Goal: Task Accomplishment & Management: Manage account settings

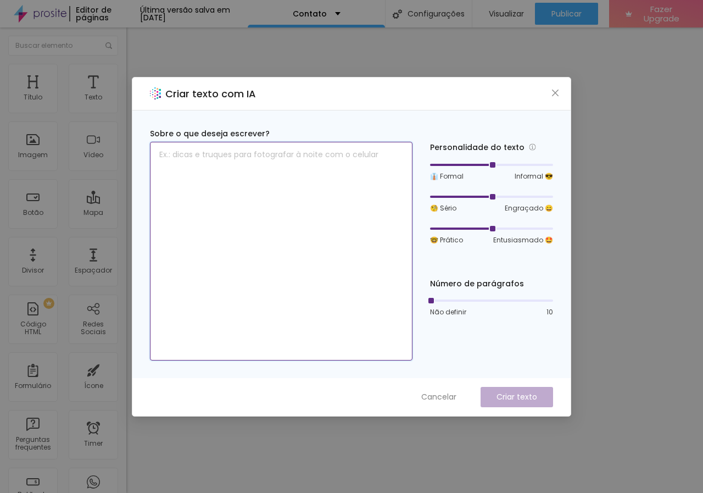
click at [213, 169] on textarea at bounding box center [281, 251] width 263 height 219
type textarea "entre em contato"
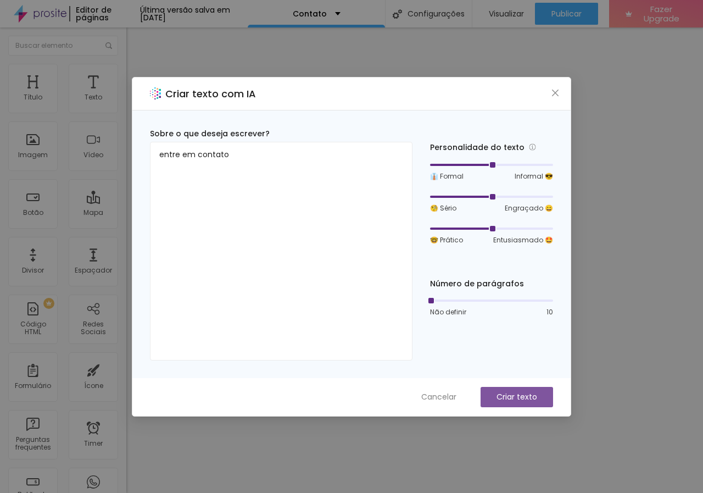
click at [510, 387] on button "Criar texto" at bounding box center [517, 397] width 73 height 20
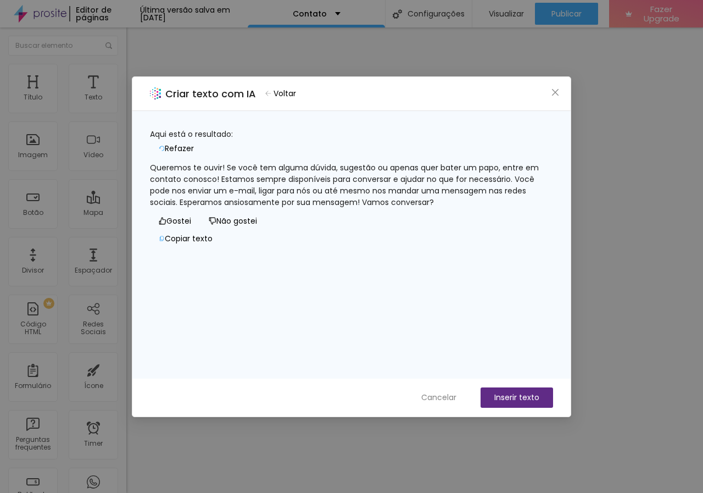
click at [203, 140] on button "Refazer" at bounding box center [176, 149] width 53 height 18
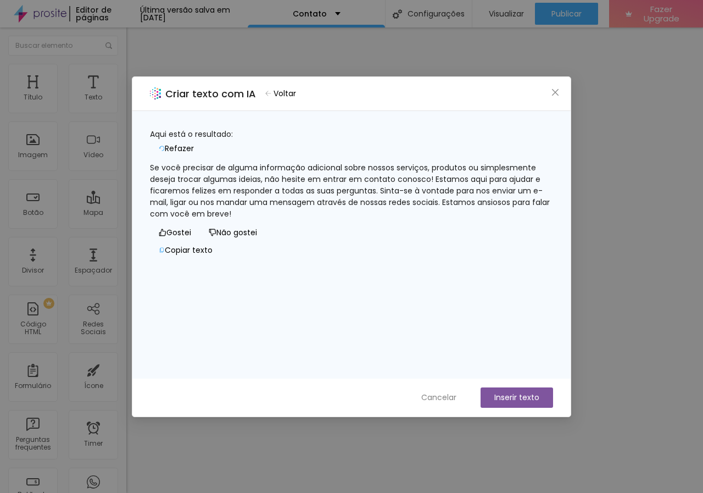
click at [505, 398] on button "Inserir texto" at bounding box center [517, 397] width 73 height 20
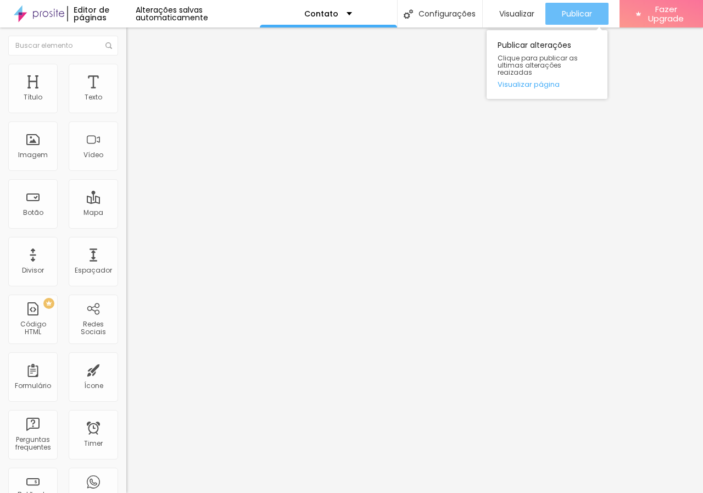
click at [573, 9] on span "Publicar" at bounding box center [577, 13] width 30 height 9
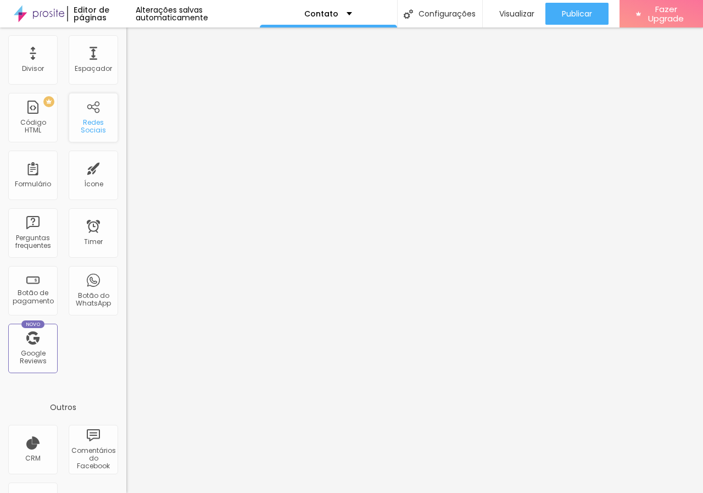
scroll to position [197, 0]
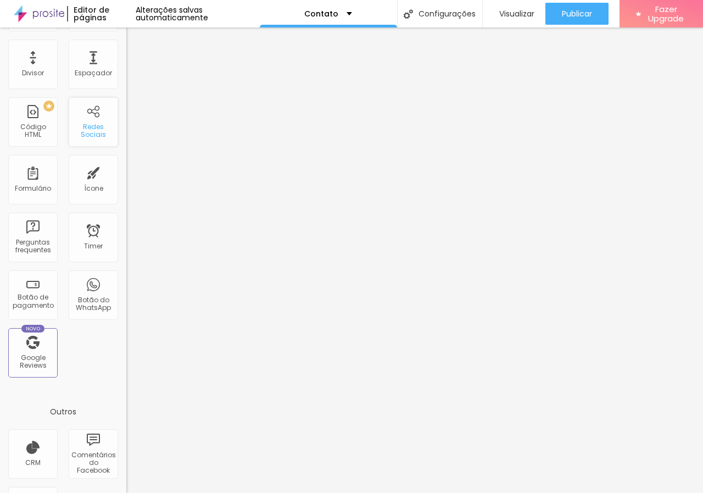
click at [89, 126] on div "Redes Sociais" at bounding box center [92, 131] width 43 height 16
click at [80, 113] on div "Redes Sociais" at bounding box center [93, 121] width 49 height 49
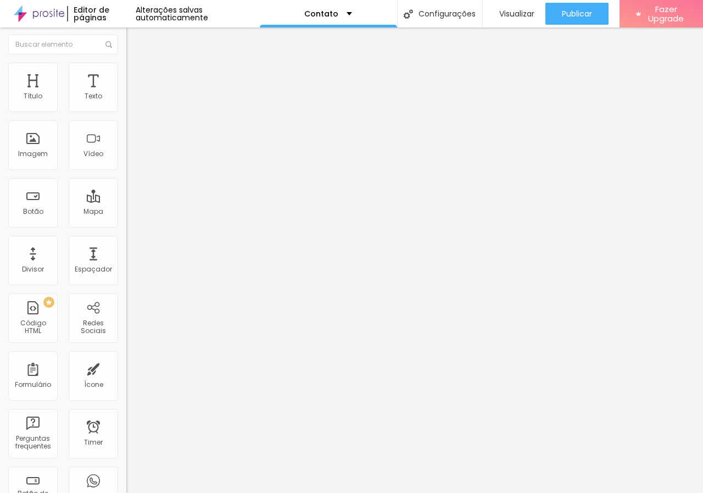
scroll to position [0, 0]
click at [126, 126] on span "Titulo 5" at bounding box center [138, 121] width 24 height 9
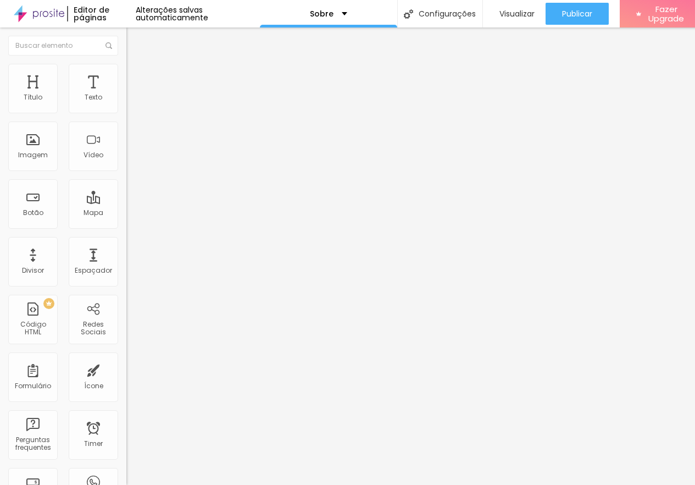
click at [126, 137] on span "Titulo 6" at bounding box center [136, 132] width 21 height 9
type input "25"
click at [126, 263] on input "range" at bounding box center [161, 267] width 71 height 9
type input "17"
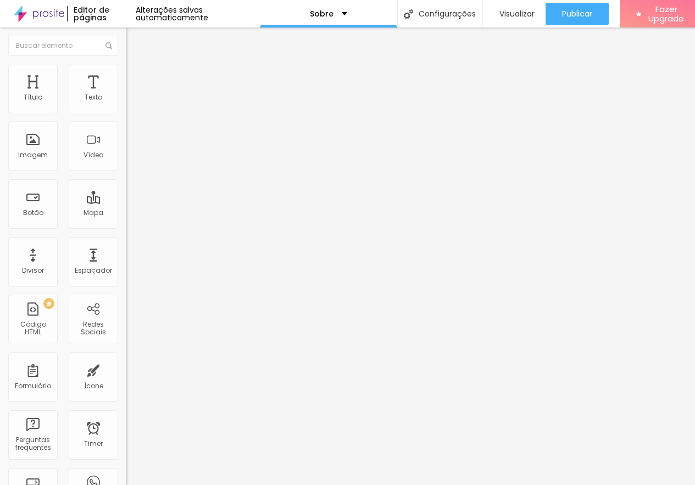
type input "17"
type input "16"
type input "17"
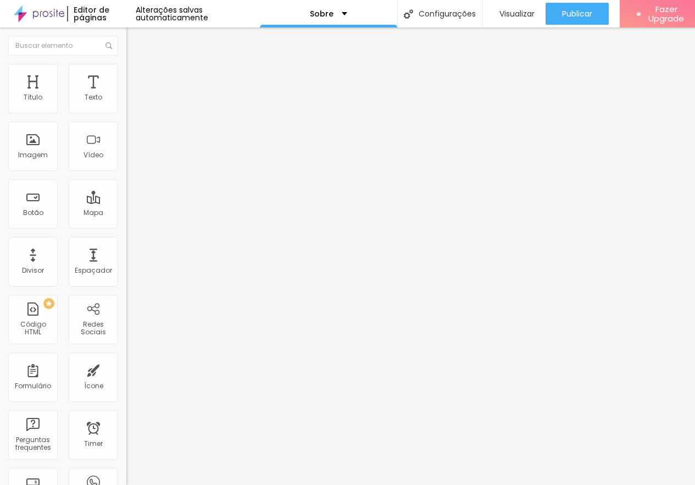
type input "18"
type input "19"
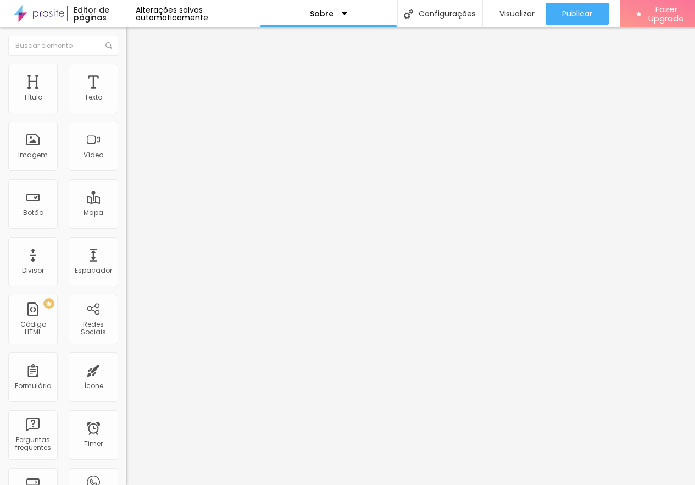
click at [126, 263] on input "range" at bounding box center [161, 267] width 71 height 9
click at [126, 222] on div "Facebook" at bounding box center [189, 225] width 126 height 7
click at [126, 374] on input "https://" at bounding box center [192, 379] width 132 height 11
paste input "https://www.facebook.com/SidneiFeusFotografias"
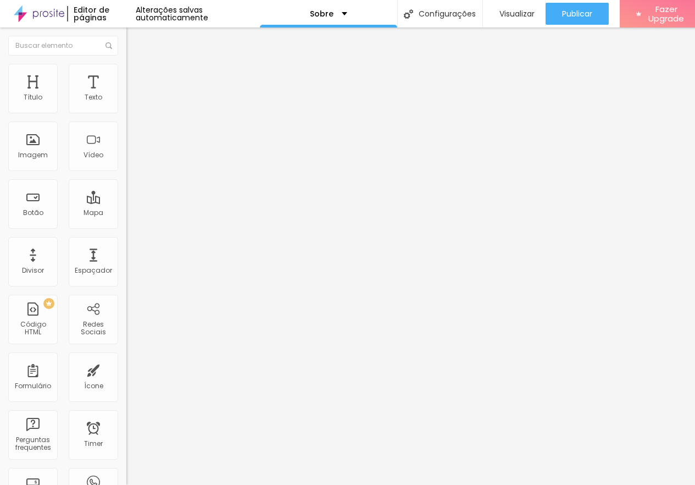
type input "https://https://www.facebook.com/SidneiFeusFotografias"
click at [126, 316] on div "Editar Redes Sociais Conteúdo Estilo Avançado Facebook Rede social Facebook End…" at bounding box center [189, 255] width 126 height 457
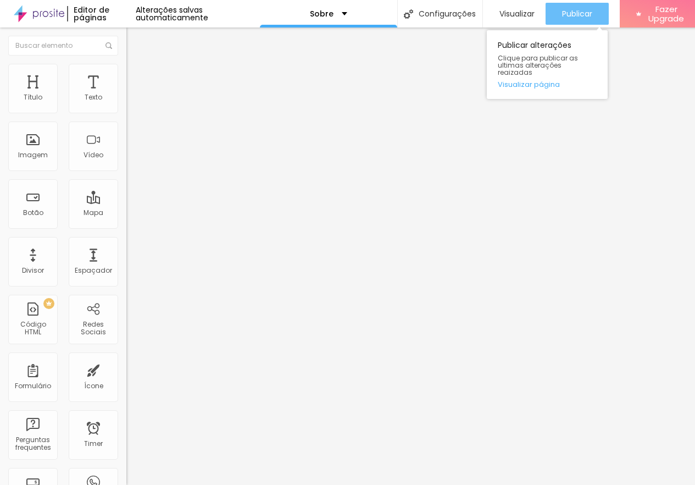
click at [574, 15] on span "Publicar" at bounding box center [577, 13] width 30 height 9
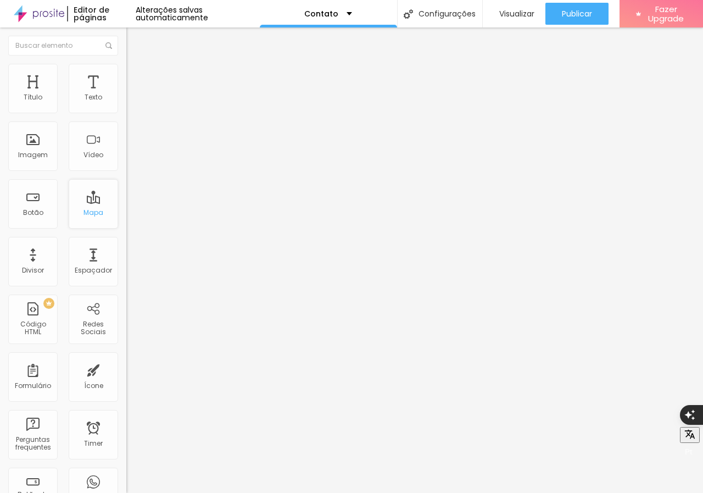
click at [90, 209] on div "Mapa" at bounding box center [94, 213] width 20 height 8
click at [84, 209] on div "Mapa" at bounding box center [94, 213] width 20 height 8
drag, startPoint x: 71, startPoint y: 123, endPoint x: 2, endPoint y: 117, distance: 69.5
click at [126, 117] on div "Endereço Alboom [GEOGRAPHIC_DATA] Alinhamento 15 Zoom" at bounding box center [189, 196] width 126 height 220
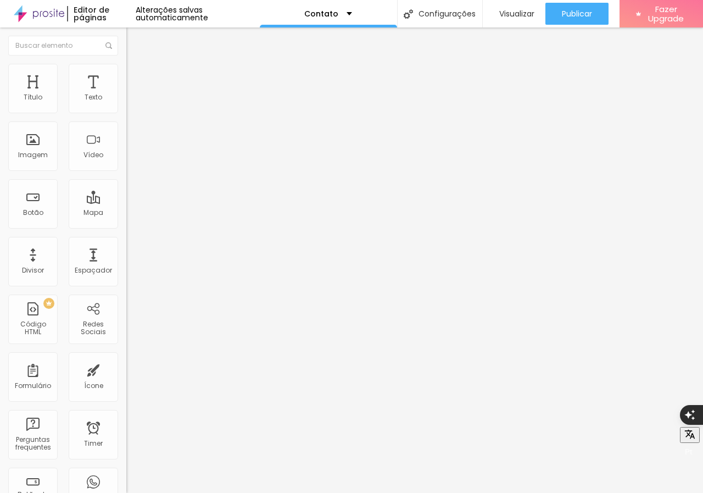
type input "Av monsenhor [PERSON_NAME], 1569"
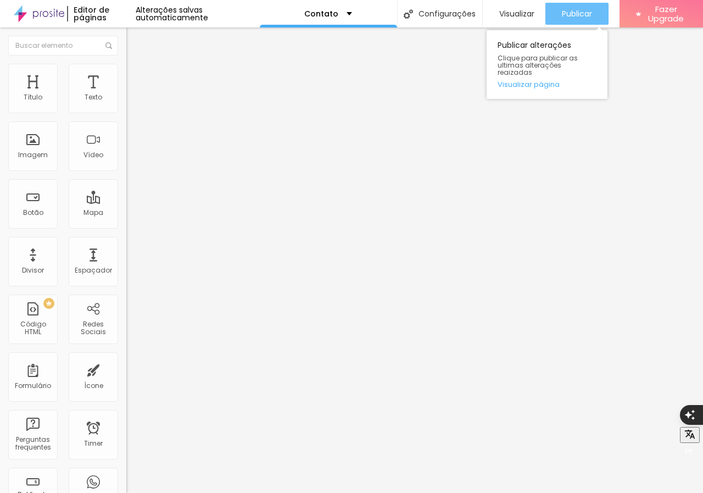
click at [587, 16] on span "Publicar" at bounding box center [577, 13] width 30 height 9
click at [570, 21] on div "Publicar" at bounding box center [577, 14] width 30 height 22
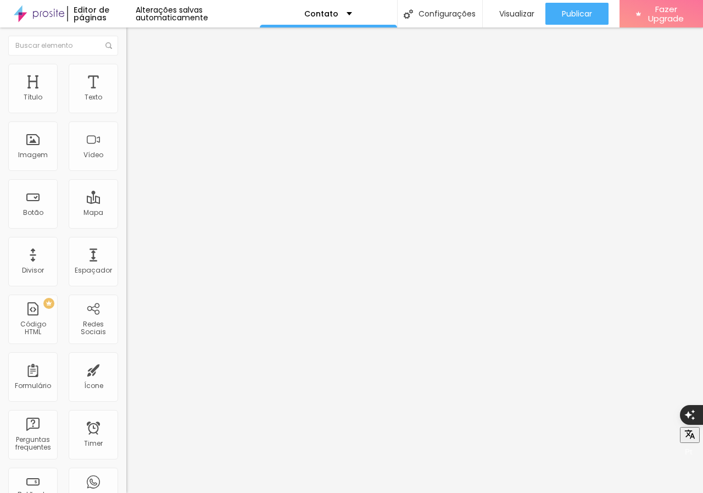
click at [136, 76] on span "Estilo" at bounding box center [144, 71] width 17 height 9
click at [126, 75] on li "Avançado" at bounding box center [189, 80] width 126 height 11
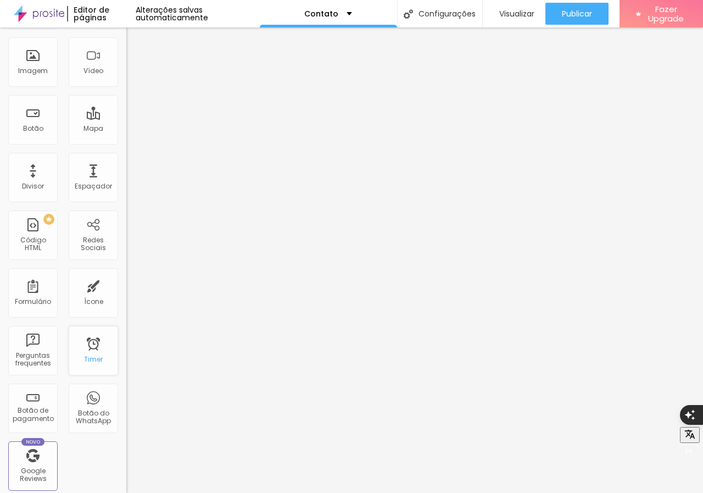
scroll to position [29, 0]
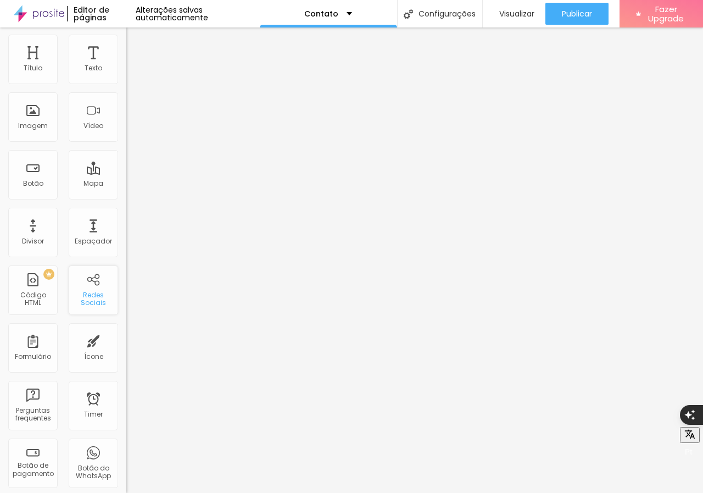
click at [93, 304] on div "Redes Sociais" at bounding box center [92, 299] width 43 height 16
click at [91, 293] on div "Redes Sociais" at bounding box center [92, 299] width 43 height 16
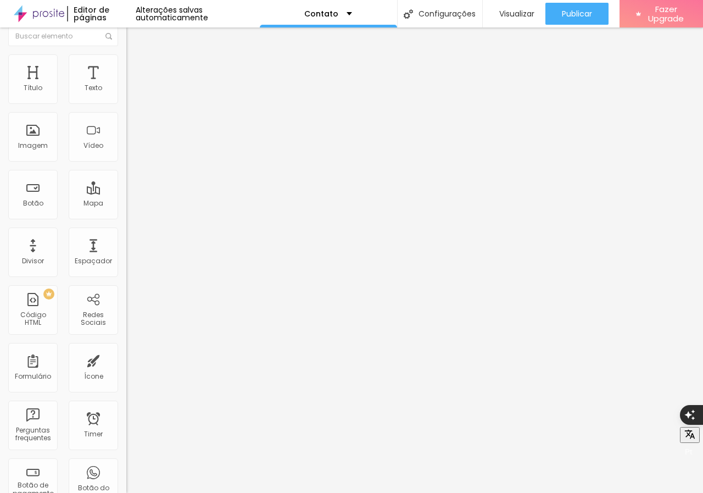
scroll to position [0, 0]
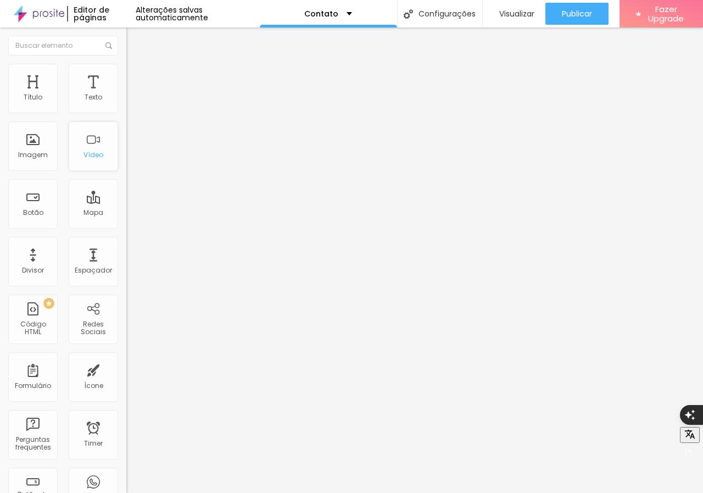
click at [83, 145] on div "Vídeo" at bounding box center [93, 145] width 49 height 49
click at [94, 220] on div "Mapa" at bounding box center [93, 203] width 49 height 49
click at [38, 219] on div "Botão" at bounding box center [32, 203] width 49 height 49
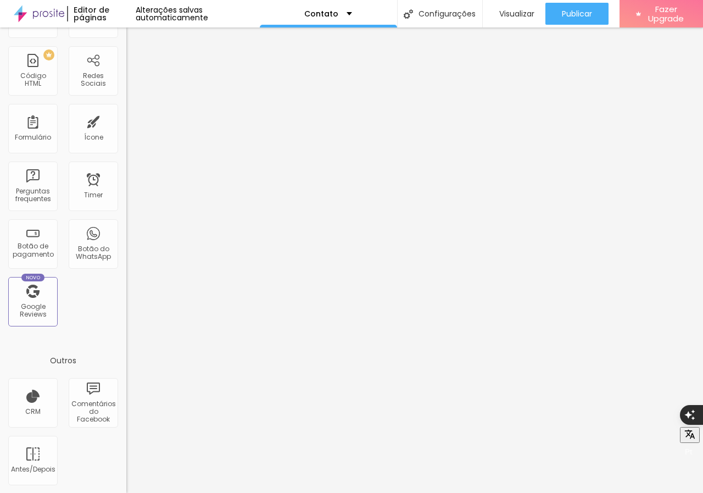
scroll to position [249, 0]
click at [88, 413] on div "Comentários do Facebook" at bounding box center [92, 412] width 43 height 24
